Goal: Navigation & Orientation: Find specific page/section

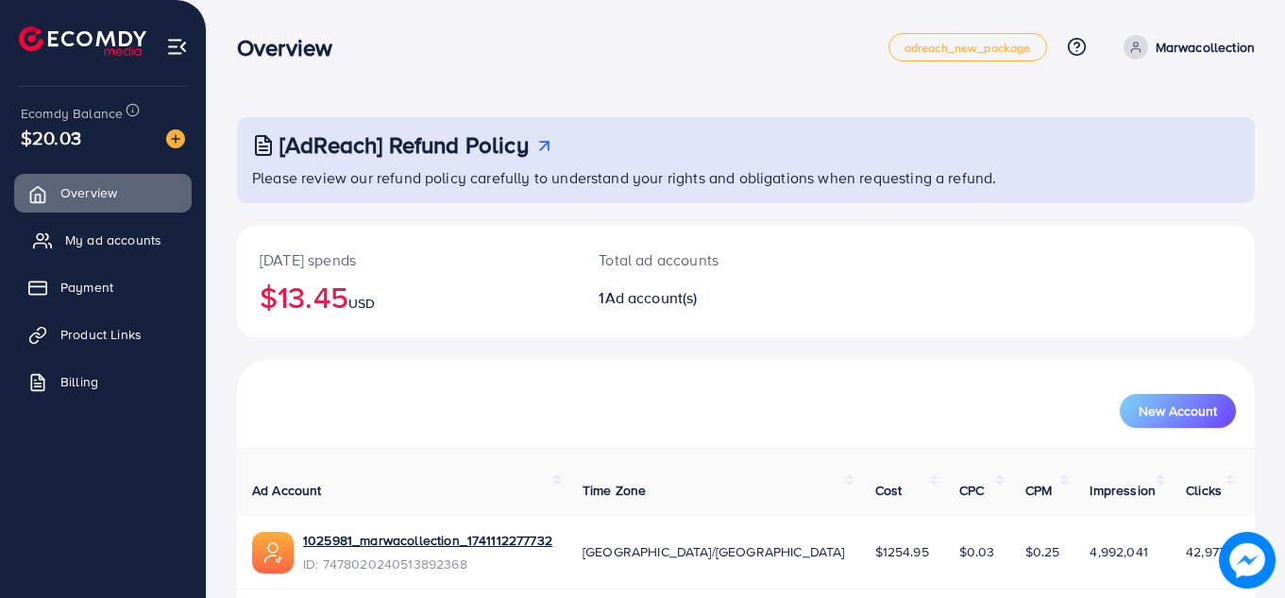
click at [80, 242] on span "My ad accounts" at bounding box center [113, 239] width 96 height 19
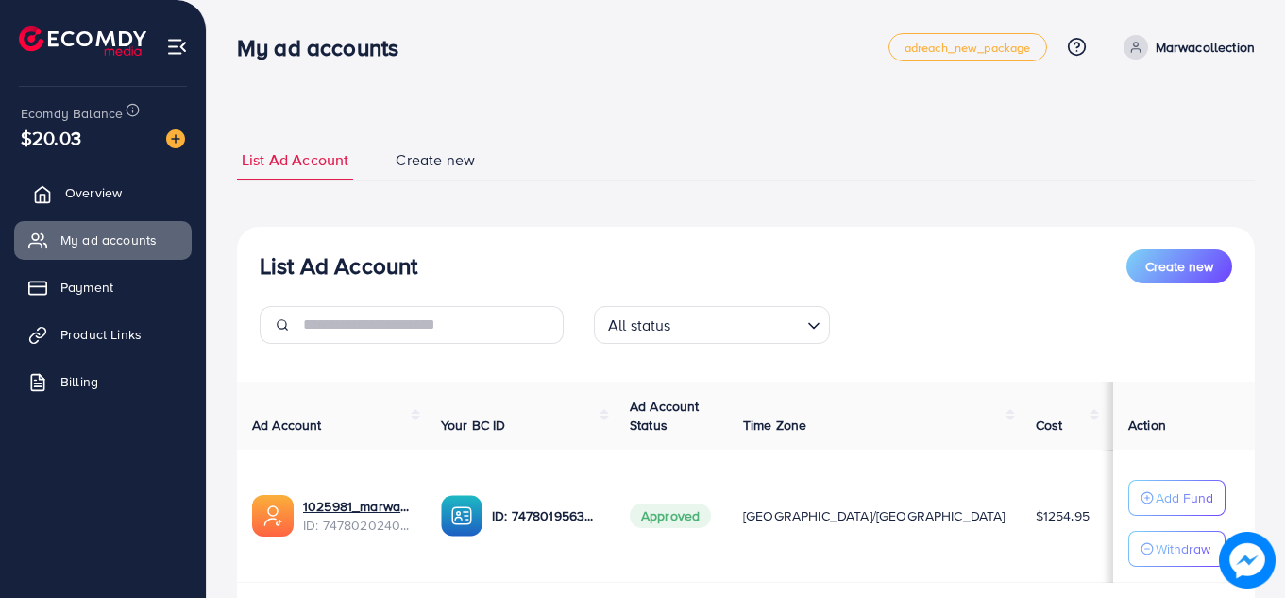
click at [110, 182] on link "Overview" at bounding box center [103, 193] width 178 height 38
